Goal: Task Accomplishment & Management: Manage account settings

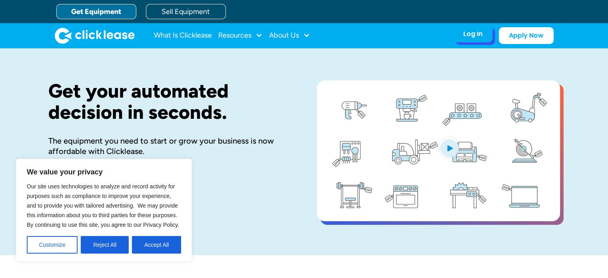
click at [470, 36] on div "Log In" at bounding box center [472, 34] width 19 height 8
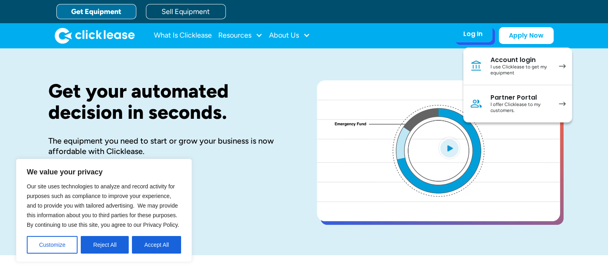
click at [500, 102] on div "I offer Clicklease to my customers." at bounding box center [520, 107] width 60 height 12
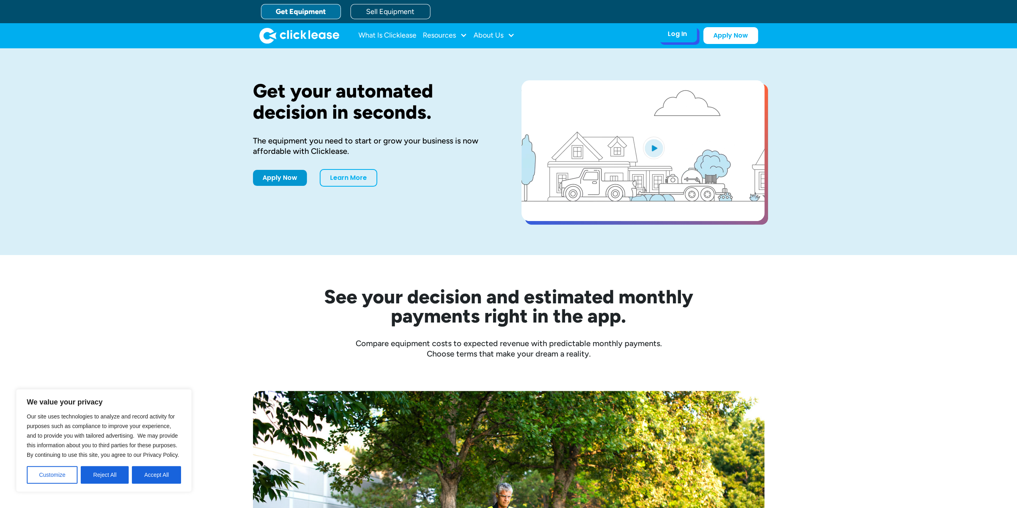
click at [662, 33] on div "Log In Account login I use Clicklease to get my equipment Partner Portal I offe…" at bounding box center [677, 34] width 39 height 17
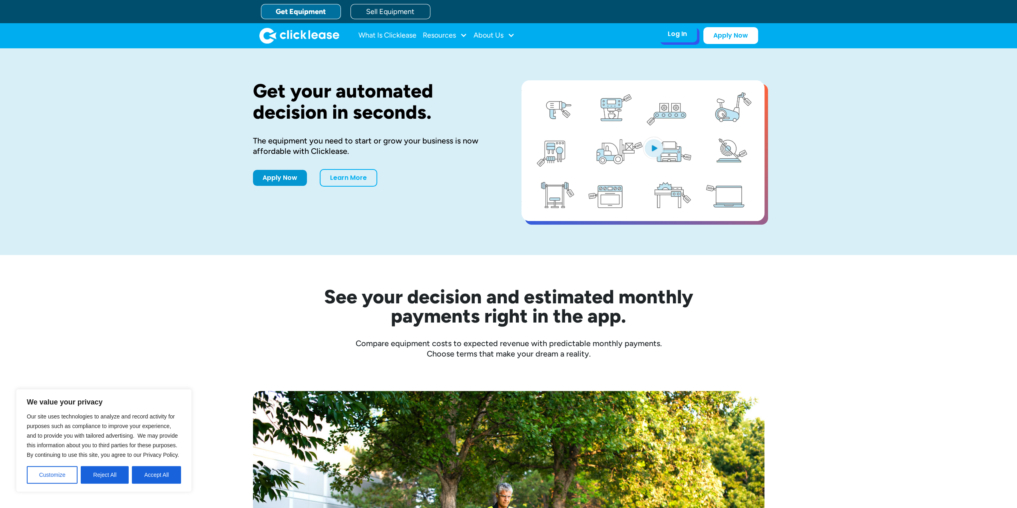
click at [673, 34] on div "Log In" at bounding box center [677, 34] width 19 height 8
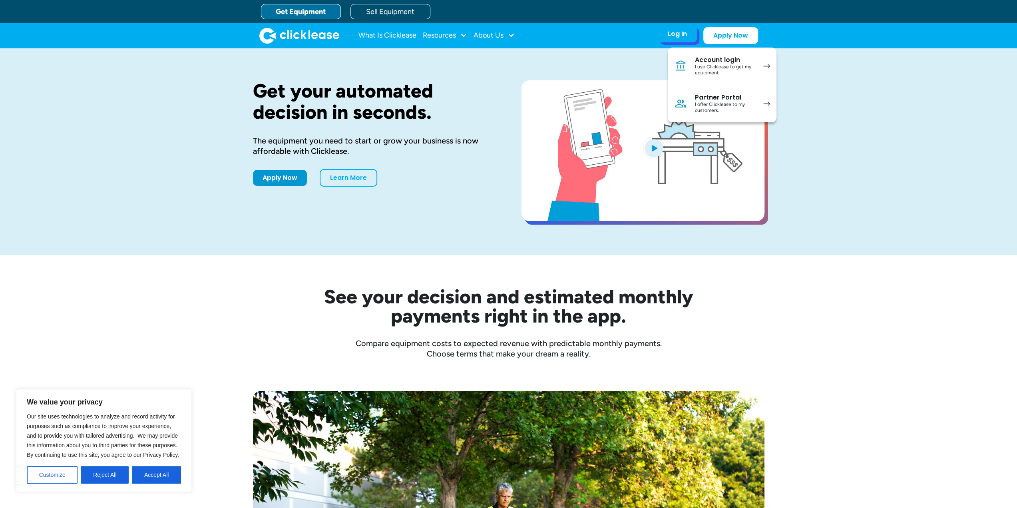
click at [706, 108] on div "I offer Clicklease to my customers." at bounding box center [725, 107] width 60 height 12
